Goal: Information Seeking & Learning: Find specific page/section

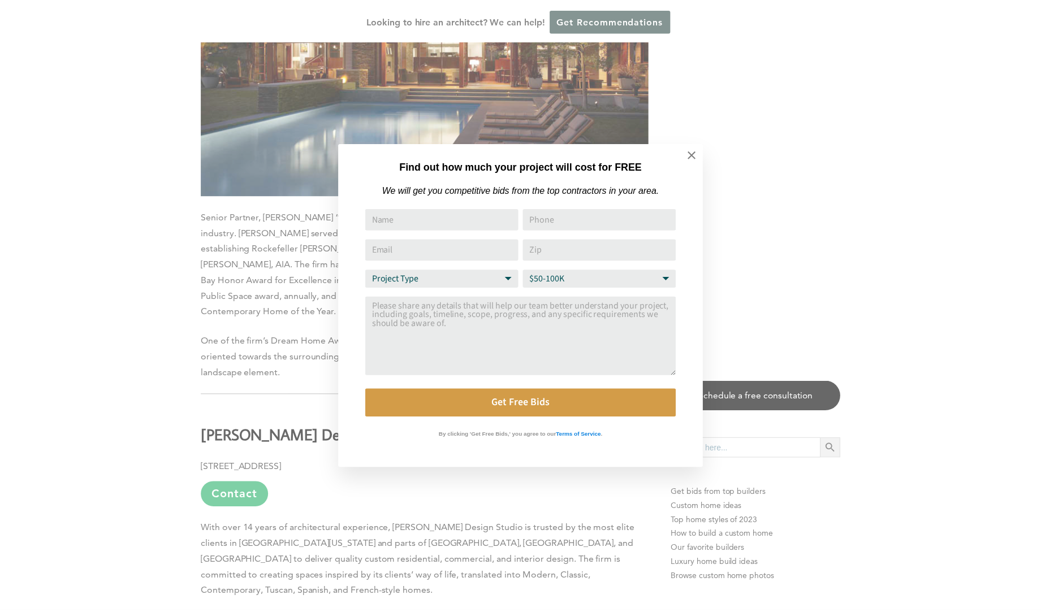
scroll to position [10634, 0]
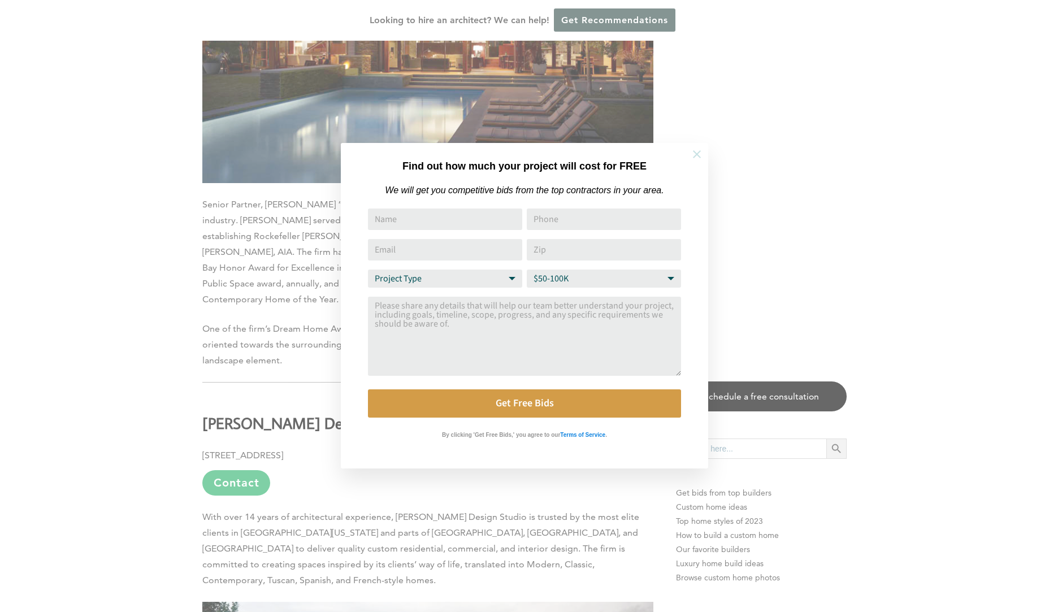
click at [698, 155] on icon at bounding box center [697, 154] width 8 height 8
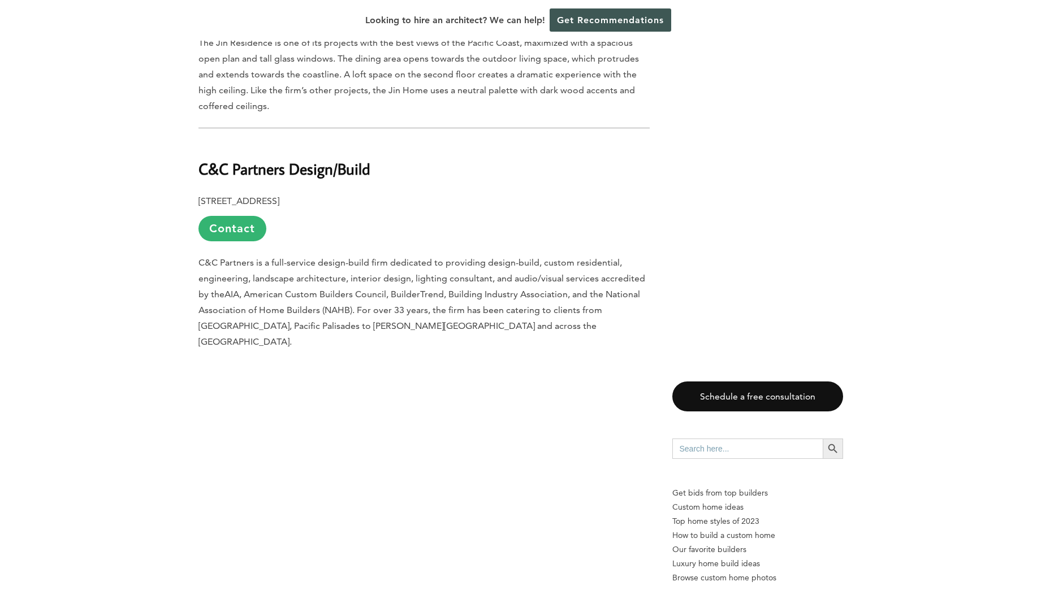
scroll to position [0, 0]
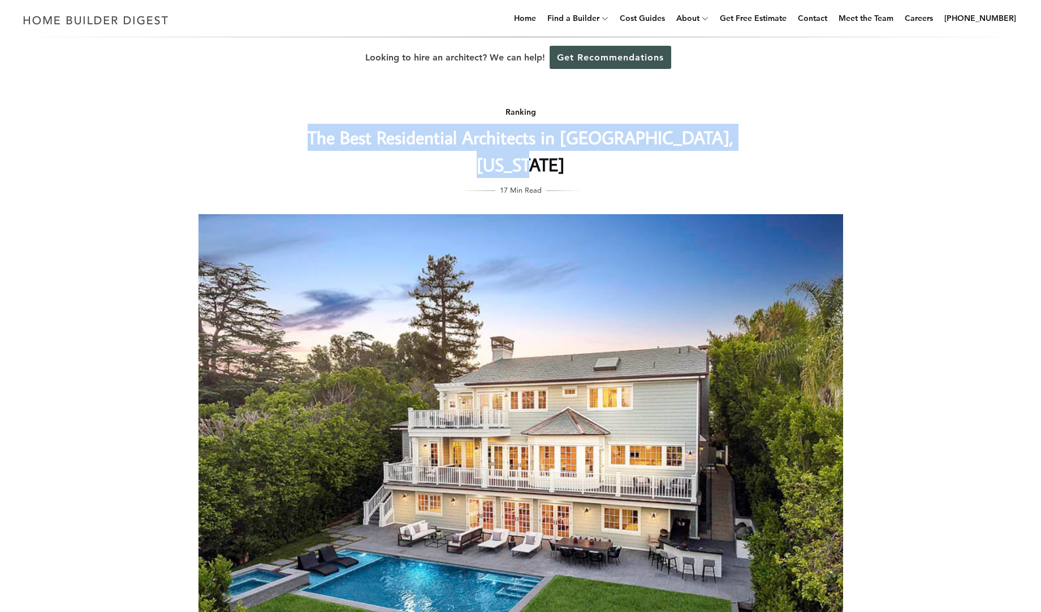
drag, startPoint x: 305, startPoint y: 132, endPoint x: 755, endPoint y: 142, distance: 450.8
click at [755, 142] on div "Ranking The Best Residential Architects in [GEOGRAPHIC_DATA], [US_STATE] 17 Min…" at bounding box center [520, 388] width 681 height 620
copy h1 "The Best Residential Architects in [GEOGRAPHIC_DATA], [US_STATE]"
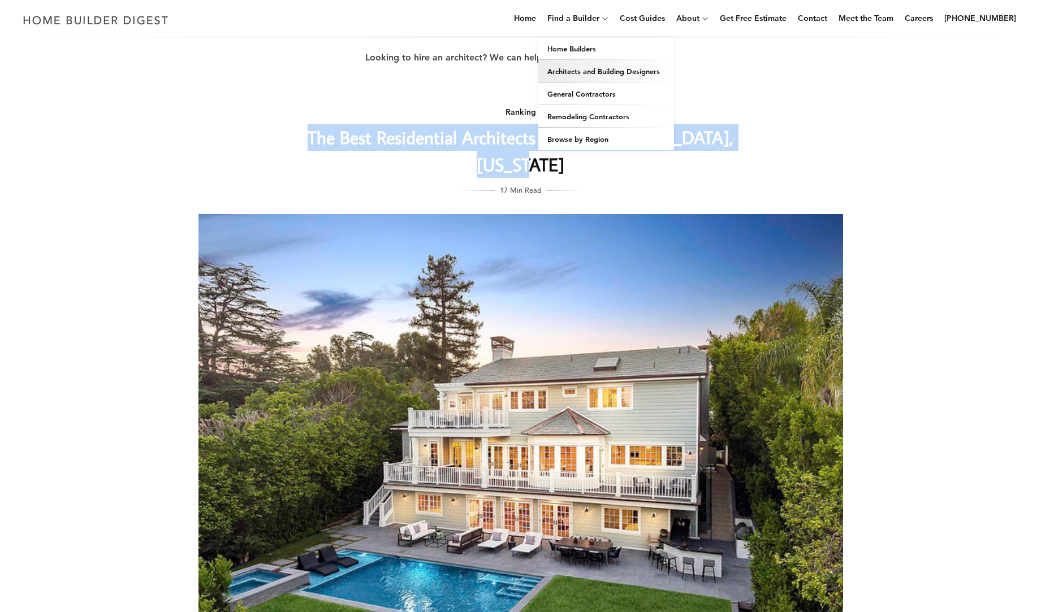
click at [598, 76] on link "Architects and Building Designers" at bounding box center [606, 71] width 136 height 23
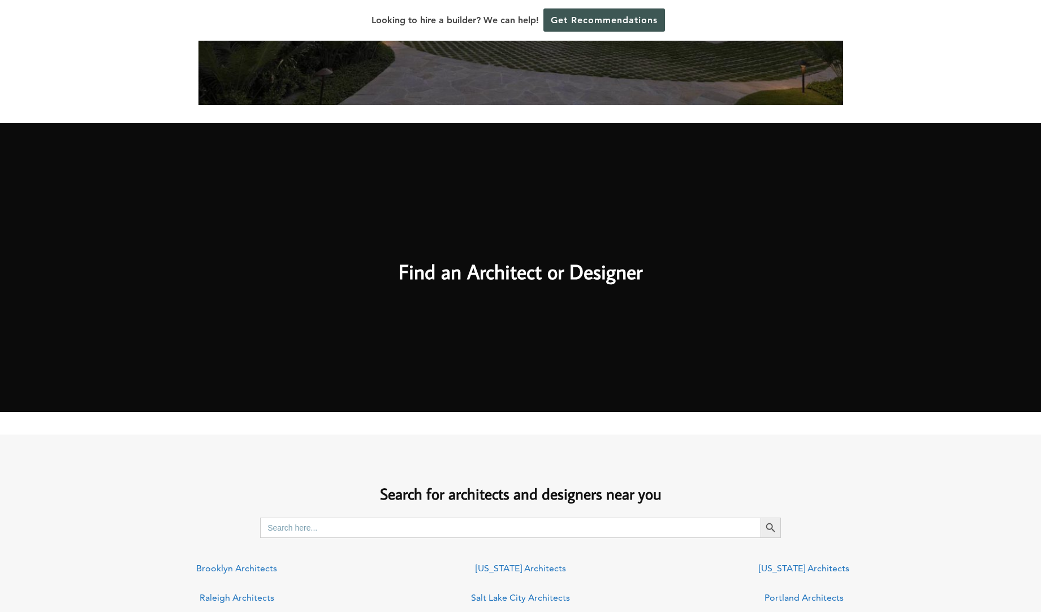
scroll to position [440, 0]
